Goal: Obtain resource: Download file/media

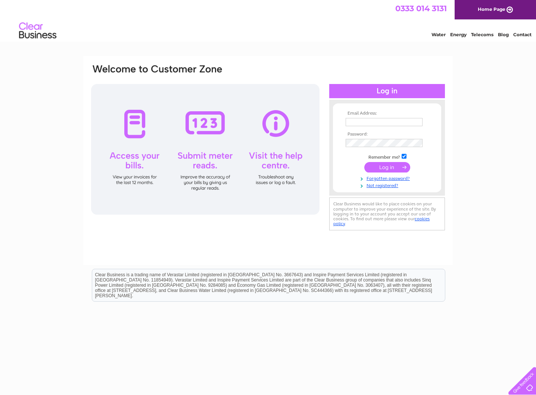
type input "imart.westend@gmail.com"
click at [394, 172] on input "submit" at bounding box center [387, 167] width 46 height 10
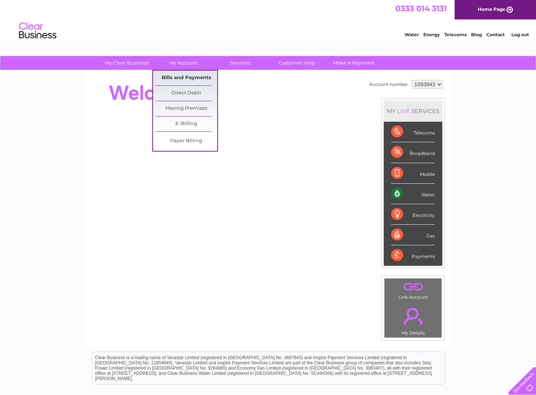
click at [191, 78] on link "Bills and Payments" at bounding box center [187, 78] width 62 height 15
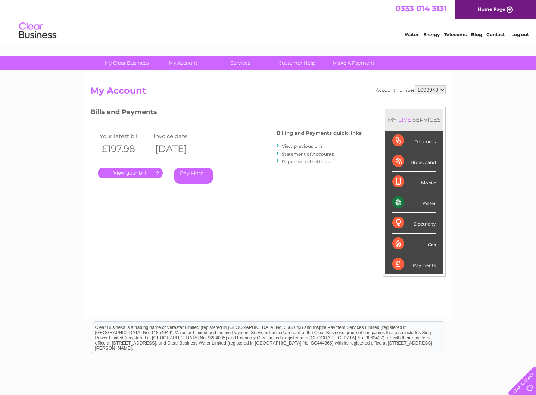
click at [312, 147] on link "View previous bills" at bounding box center [302, 146] width 41 height 6
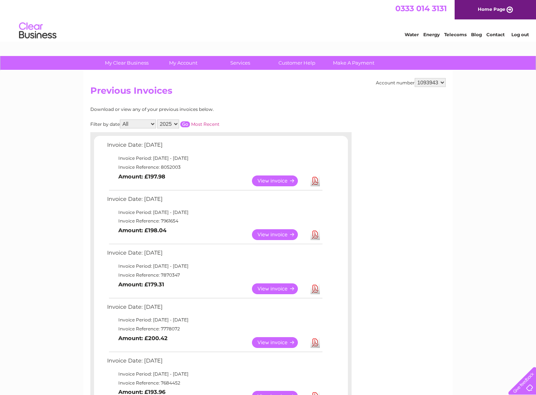
click at [316, 290] on link "Download" at bounding box center [315, 288] width 9 height 11
drag, startPoint x: 314, startPoint y: 235, endPoint x: 311, endPoint y: 235, distance: 3.8
click at [315, 235] on link "Download" at bounding box center [315, 234] width 9 height 11
click at [315, 181] on link "Download" at bounding box center [315, 180] width 9 height 11
